Goal: Task Accomplishment & Management: Manage account settings

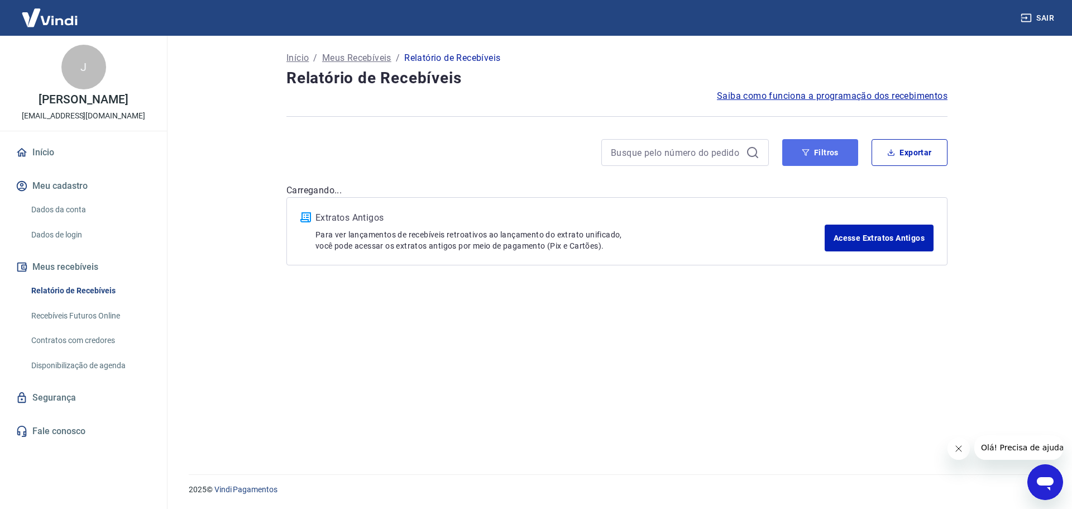
click at [801, 149] on button "Filtros" at bounding box center [820, 152] width 76 height 27
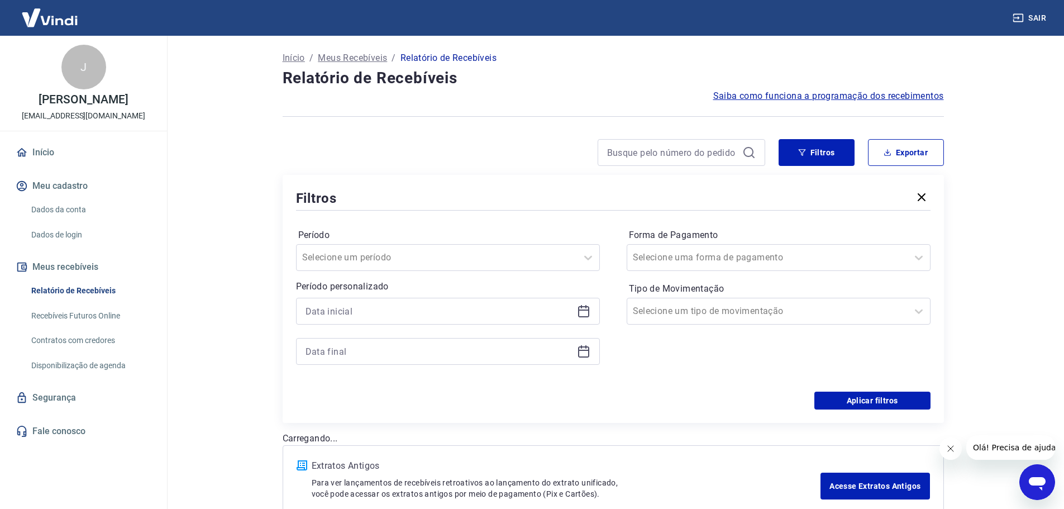
click at [582, 309] on icon at bounding box center [583, 309] width 11 height 1
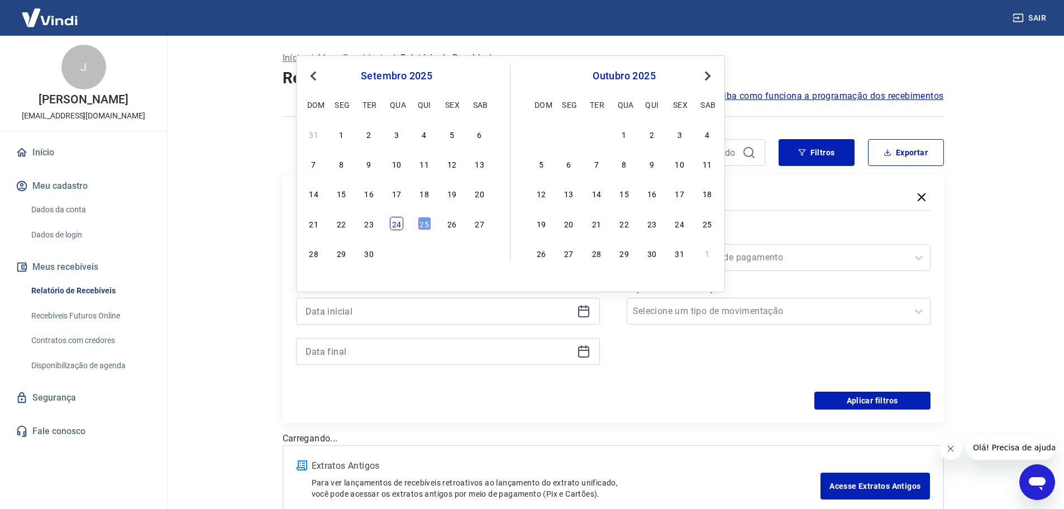
click at [400, 221] on div "24" at bounding box center [396, 223] width 13 height 13
type input "[DATE]"
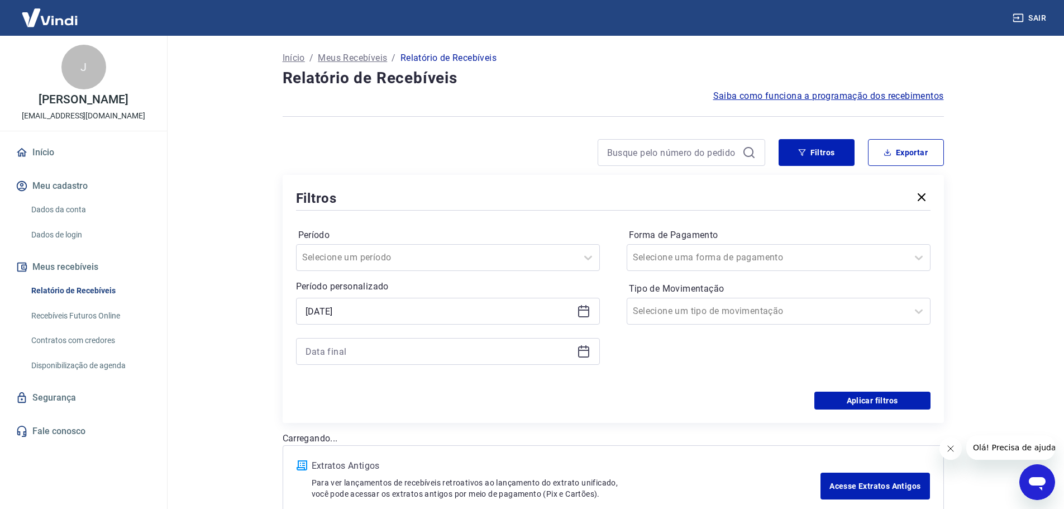
click at [587, 358] on div at bounding box center [448, 351] width 304 height 27
click at [595, 351] on div at bounding box center [448, 351] width 304 height 27
click at [580, 350] on icon at bounding box center [583, 350] width 11 height 1
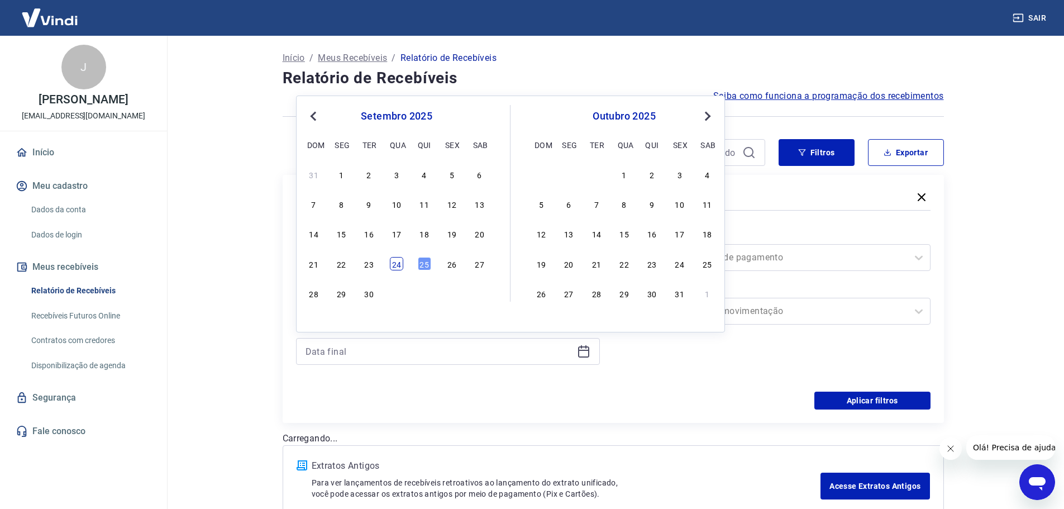
click at [393, 263] on div "24" at bounding box center [396, 263] width 13 height 13
type input "[DATE]"
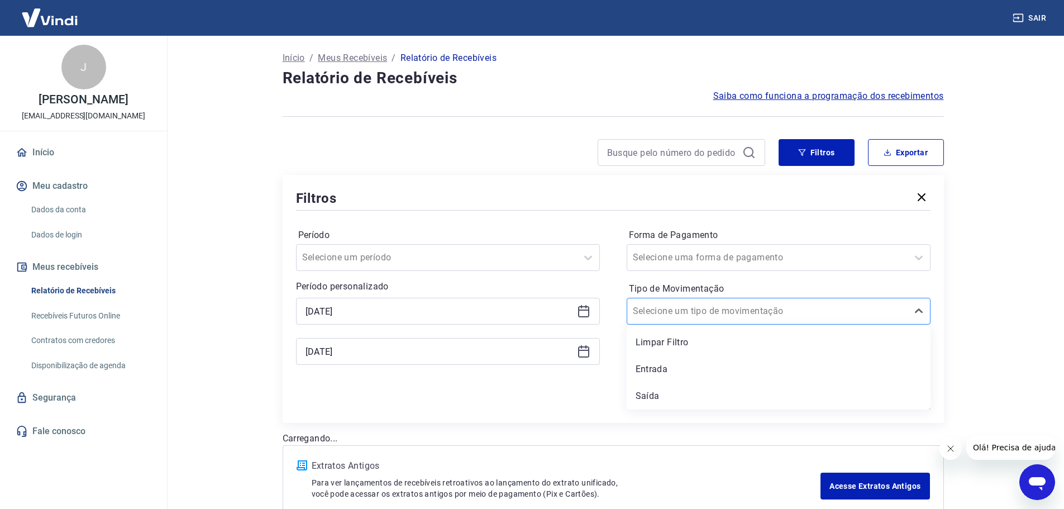
click at [754, 310] on div at bounding box center [767, 311] width 269 height 16
click at [685, 368] on div "Entrada" at bounding box center [779, 369] width 304 height 22
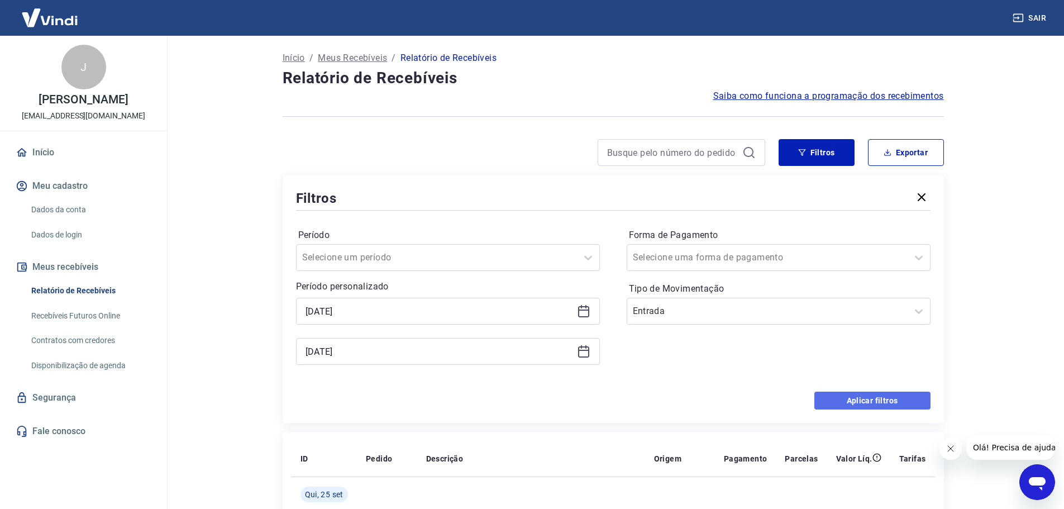
click at [865, 403] on button "Aplicar filtros" at bounding box center [872, 401] width 116 height 18
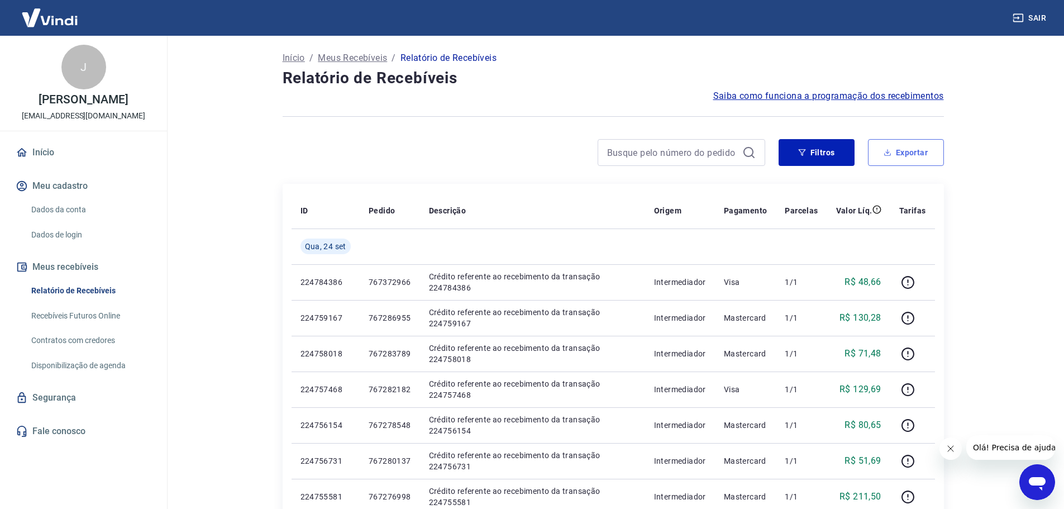
click at [920, 150] on button "Exportar" at bounding box center [906, 152] width 76 height 27
type input "[DATE]"
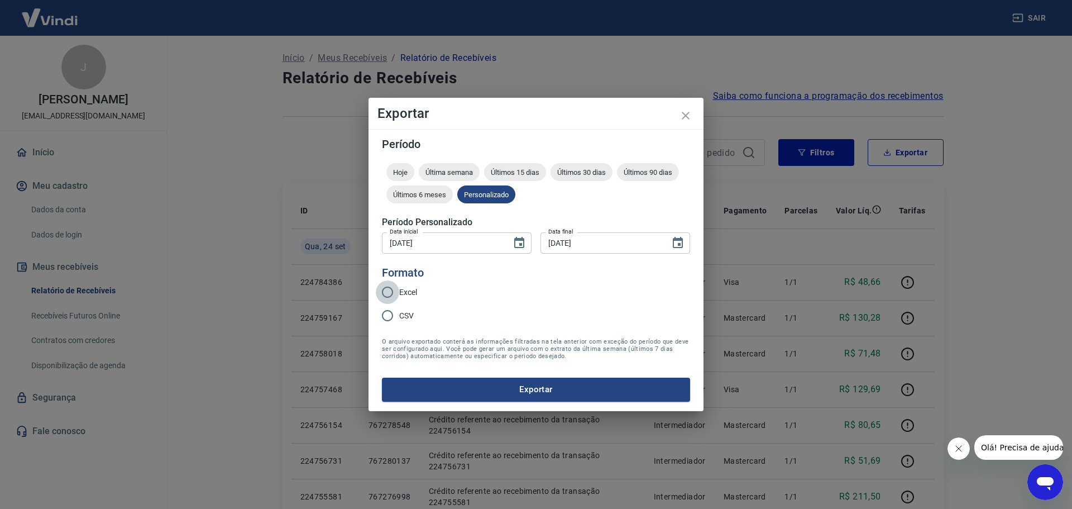
click at [396, 293] on input "Excel" at bounding box center [387, 291] width 23 height 23
radio input "true"
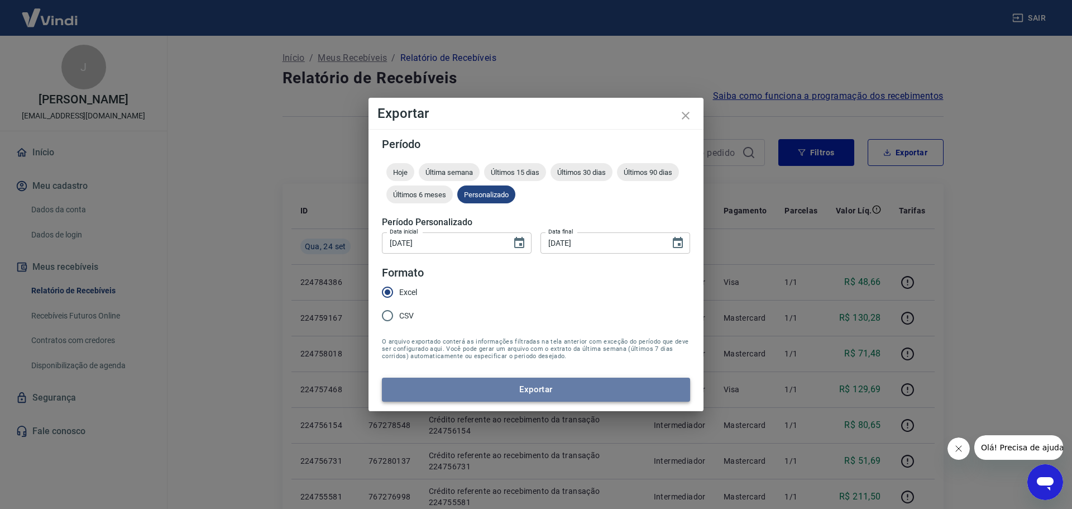
click at [550, 388] on button "Exportar" at bounding box center [536, 389] width 308 height 23
